Goal: Transaction & Acquisition: Purchase product/service

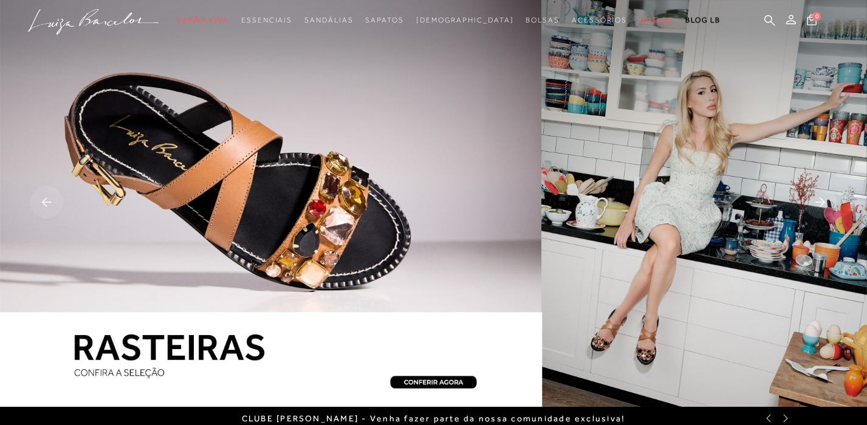
click at [621, 344] on img at bounding box center [433, 203] width 867 height 407
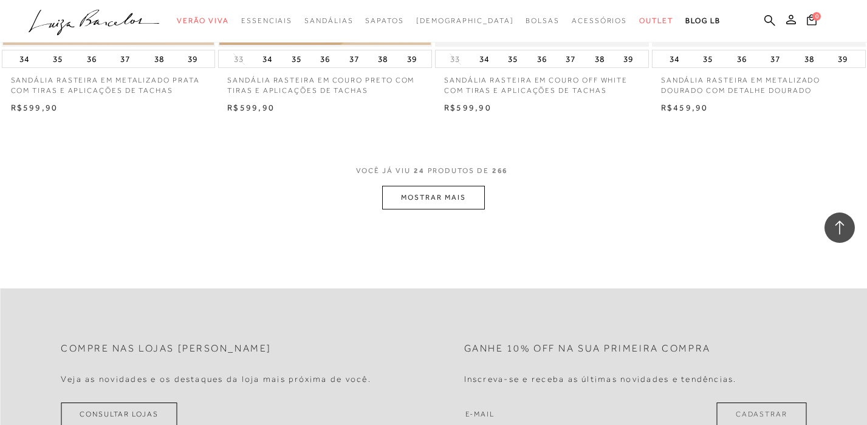
scroll to position [2360, 0]
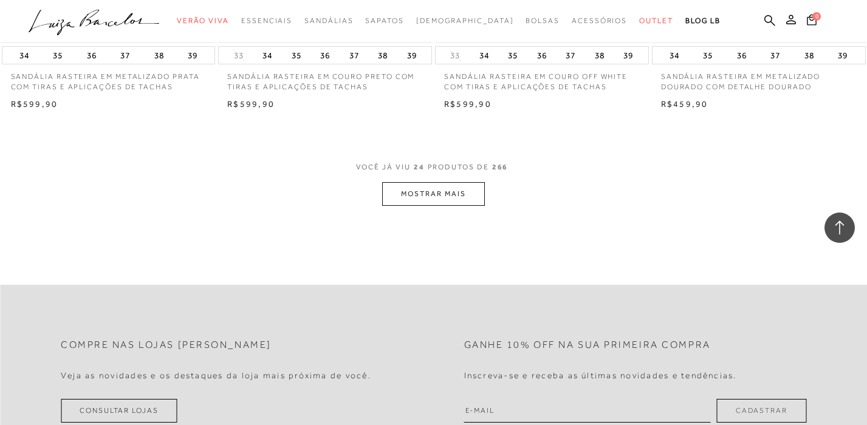
click at [431, 194] on button "MOSTRAR MAIS" at bounding box center [433, 194] width 102 height 24
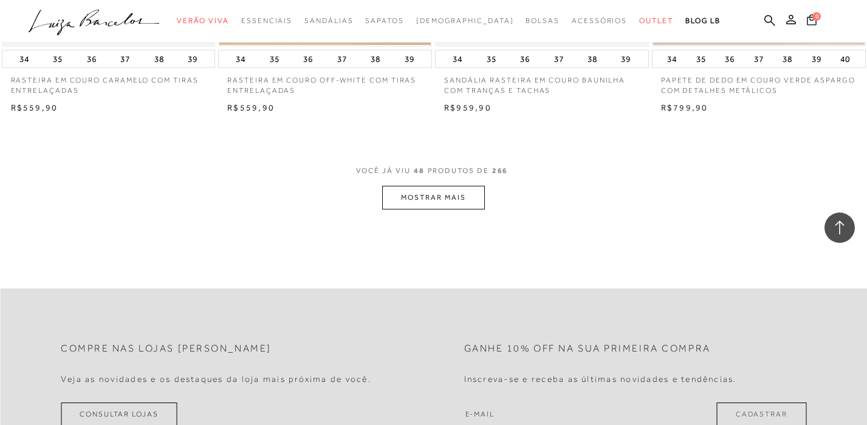
scroll to position [4756, 0]
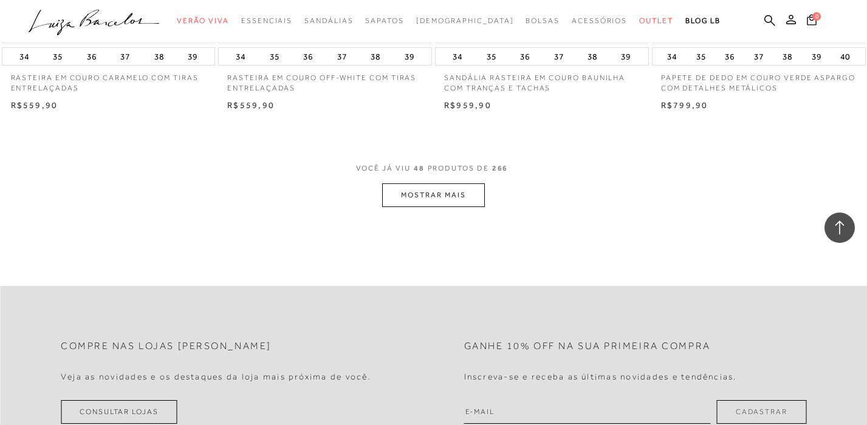
click at [429, 197] on button "MOSTRAR MAIS" at bounding box center [433, 195] width 102 height 24
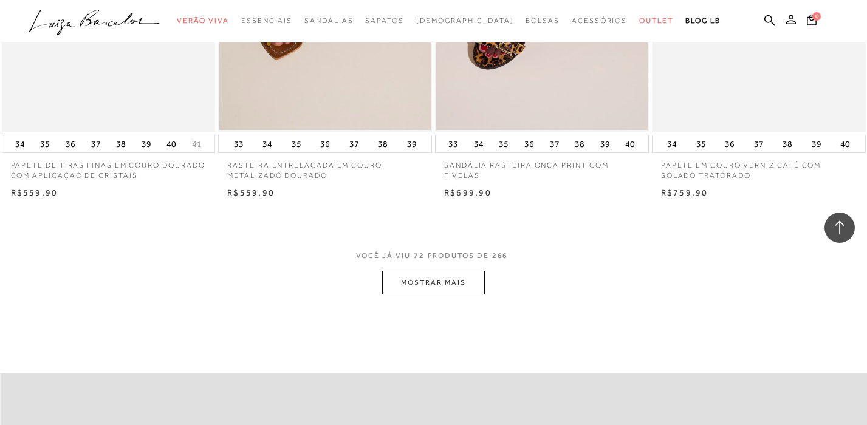
scroll to position [7069, 0]
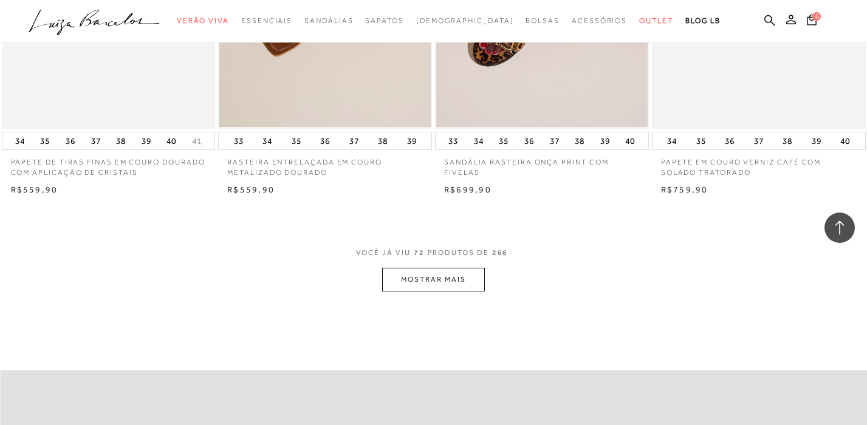
click at [423, 283] on button "MOSTRAR MAIS" at bounding box center [433, 280] width 102 height 24
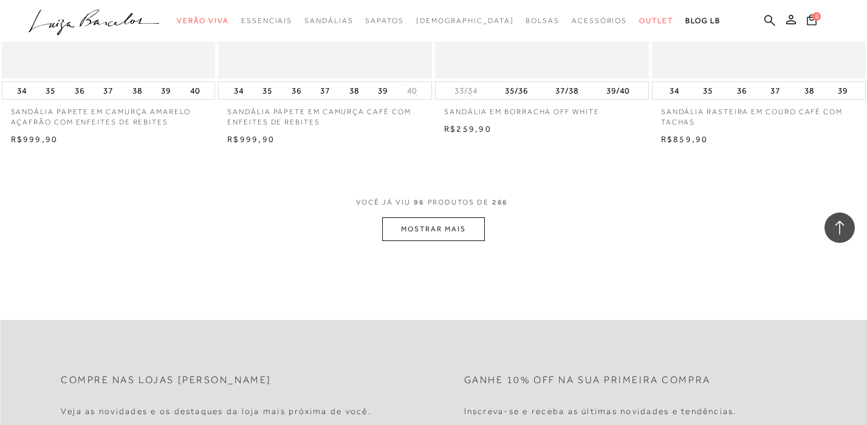
scroll to position [9593, 0]
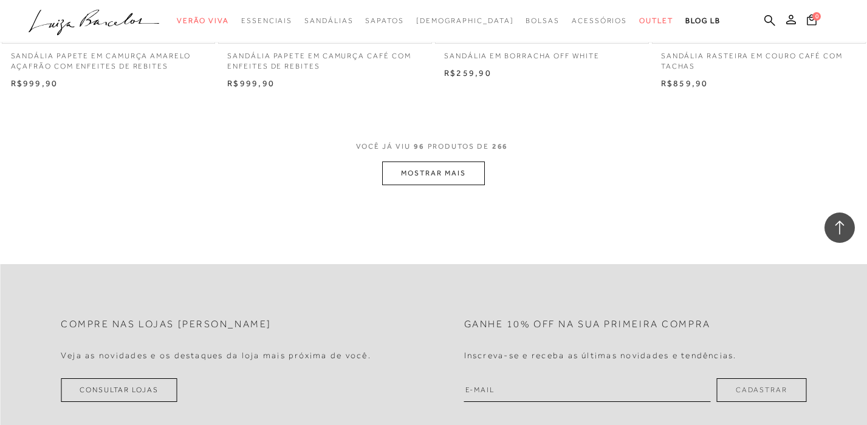
click at [448, 173] on button "MOSTRAR MAIS" at bounding box center [433, 174] width 102 height 24
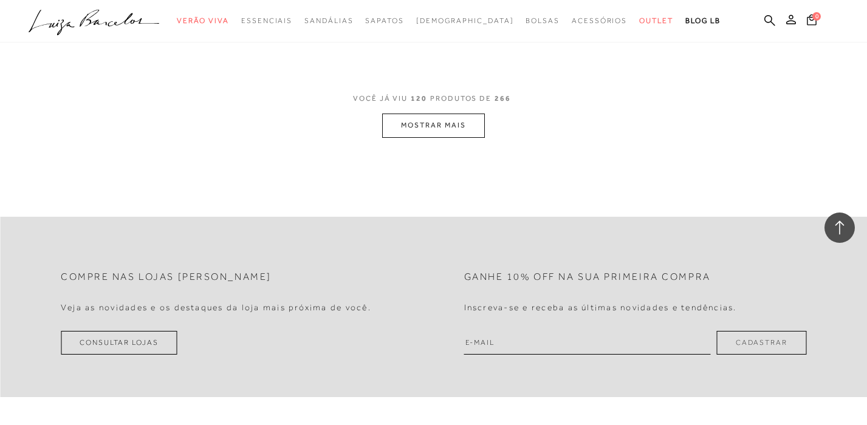
scroll to position [12070, 0]
click at [445, 123] on button "MOSTRAR MAIS" at bounding box center [433, 124] width 102 height 24
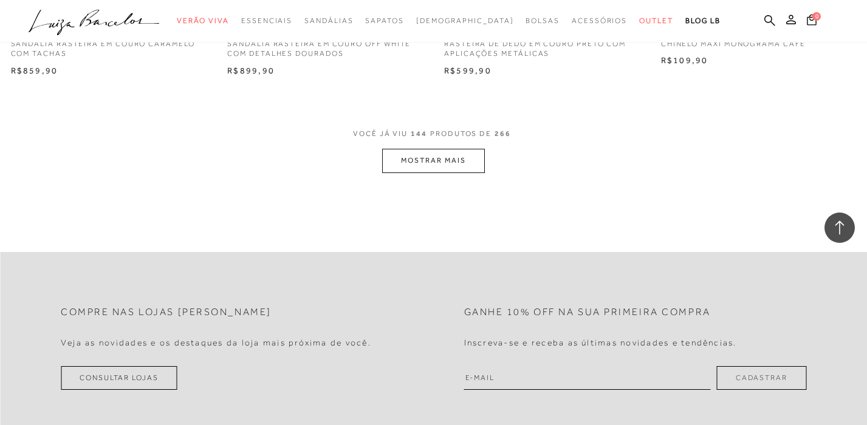
scroll to position [14432, 0]
click at [465, 160] on button "MOSTRAR MAIS" at bounding box center [433, 160] width 102 height 24
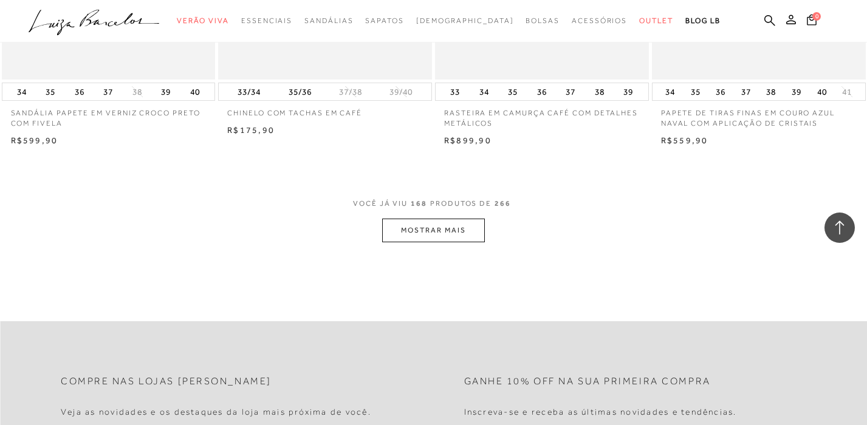
scroll to position [16781, 0]
click at [427, 234] on button "MOSTRAR MAIS" at bounding box center [433, 229] width 102 height 24
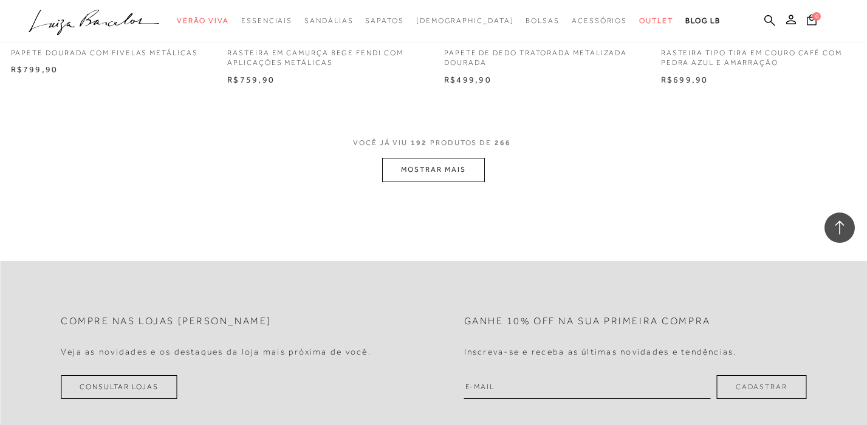
scroll to position [19241, 0]
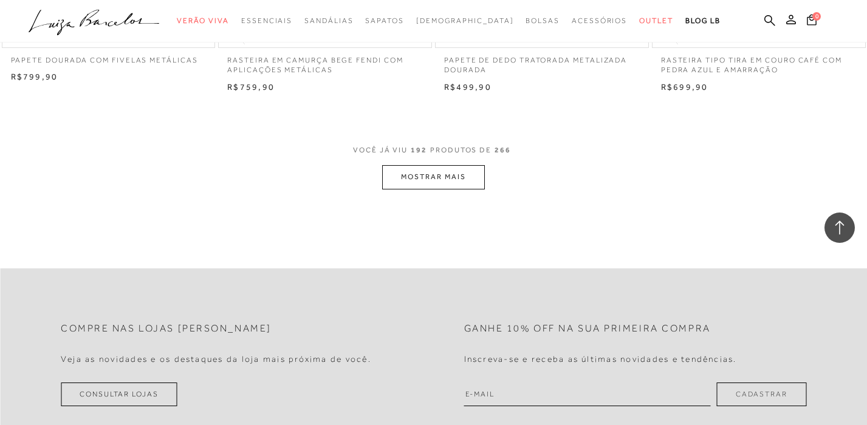
click at [448, 186] on button "MOSTRAR MAIS" at bounding box center [433, 177] width 102 height 24
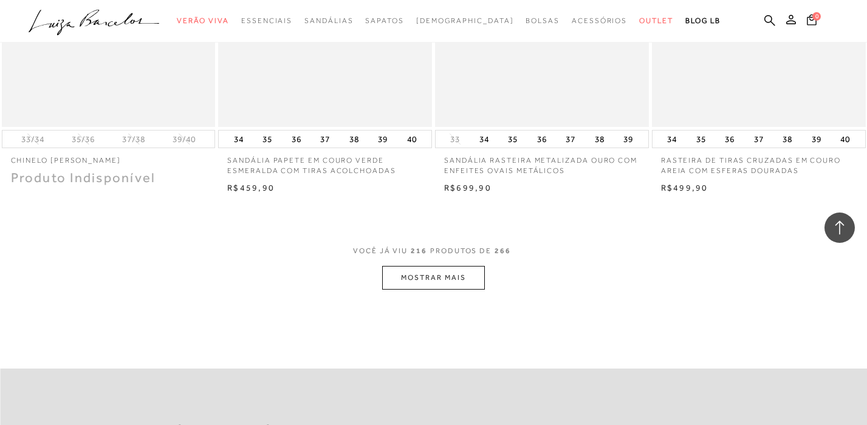
scroll to position [21571, 0]
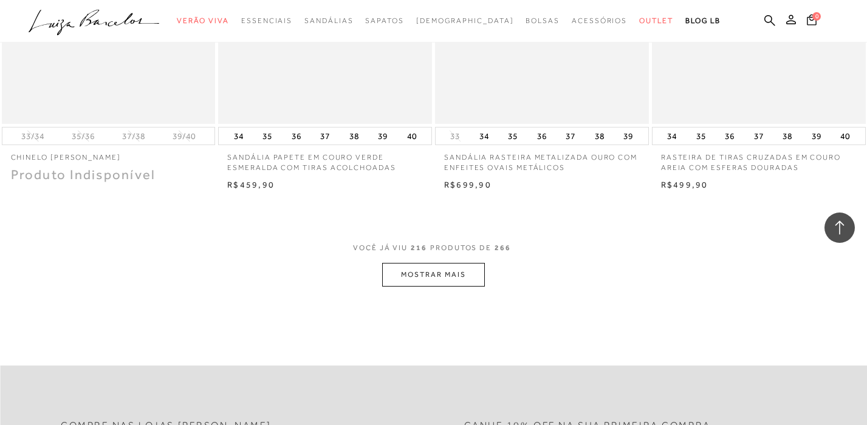
click at [420, 267] on button "MOSTRAR MAIS" at bounding box center [433, 275] width 102 height 24
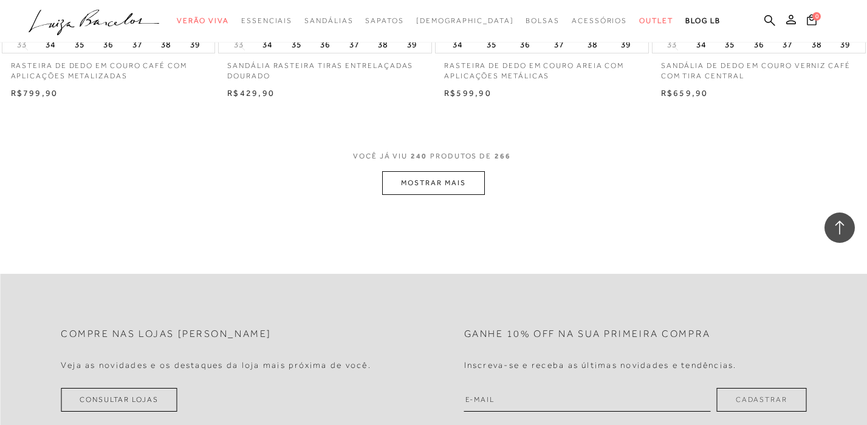
scroll to position [24089, 0]
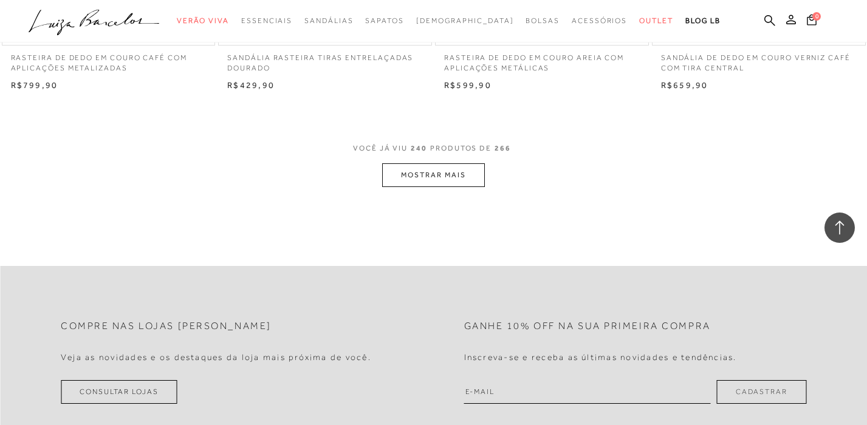
click at [446, 165] on button "MOSTRAR MAIS" at bounding box center [433, 175] width 102 height 24
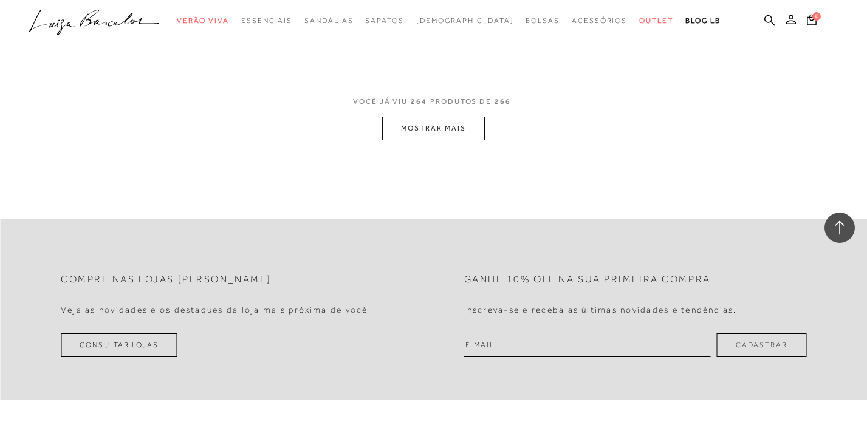
scroll to position [26519, 0]
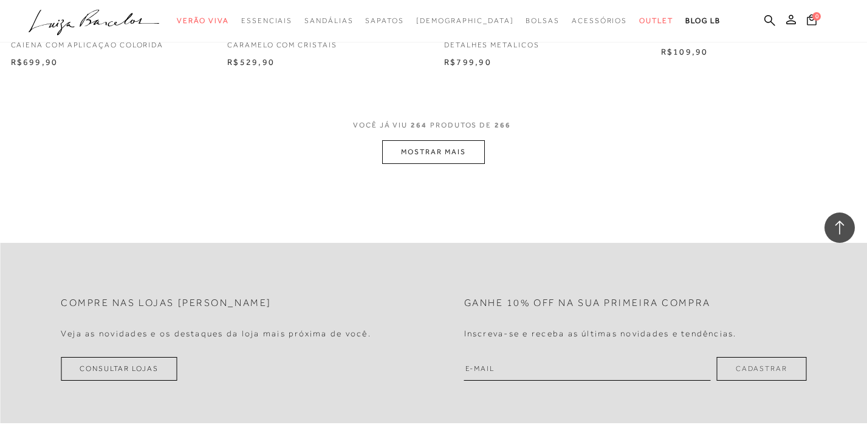
click at [439, 145] on button "MOSTRAR MAIS" at bounding box center [433, 152] width 102 height 24
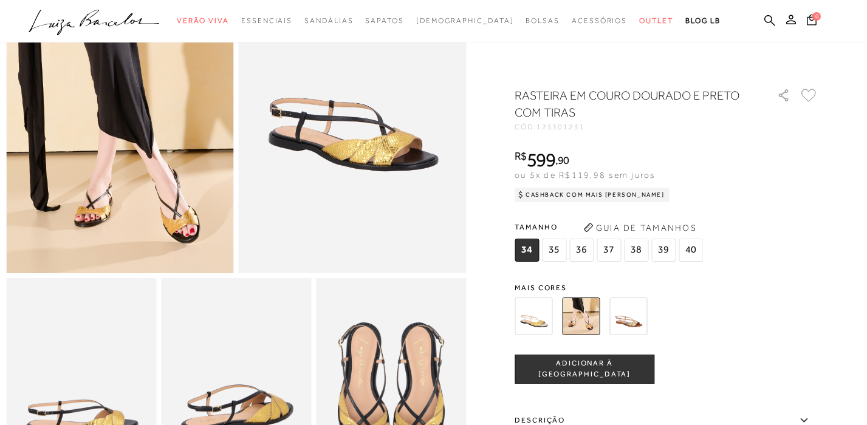
scroll to position [58, 0]
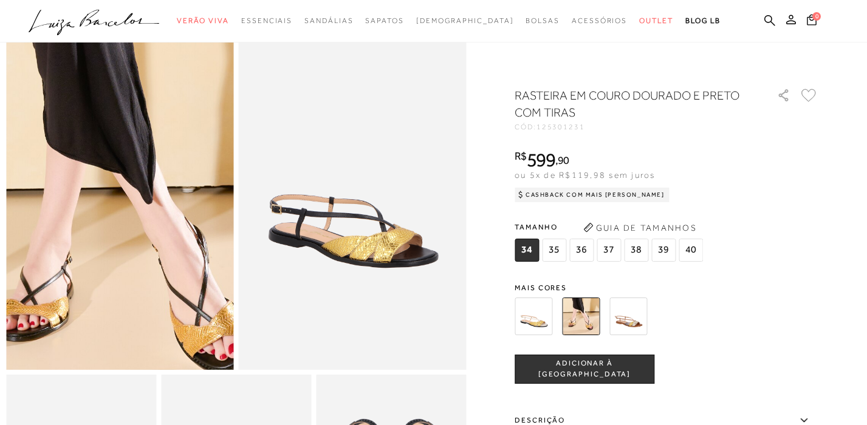
click at [152, 306] on img at bounding box center [87, 92] width 455 height 683
